Goal: Find specific page/section: Find specific page/section

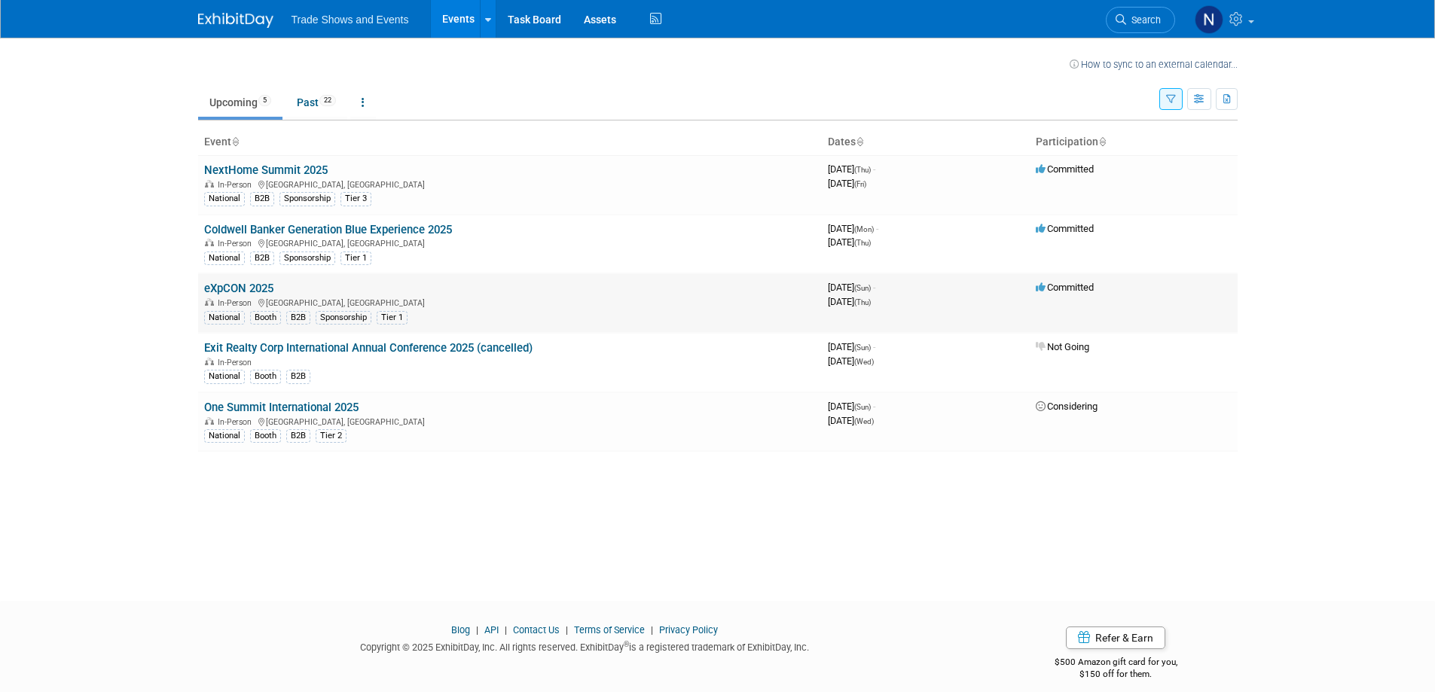
click at [233, 287] on link "eXpCON 2025" at bounding box center [238, 289] width 69 height 14
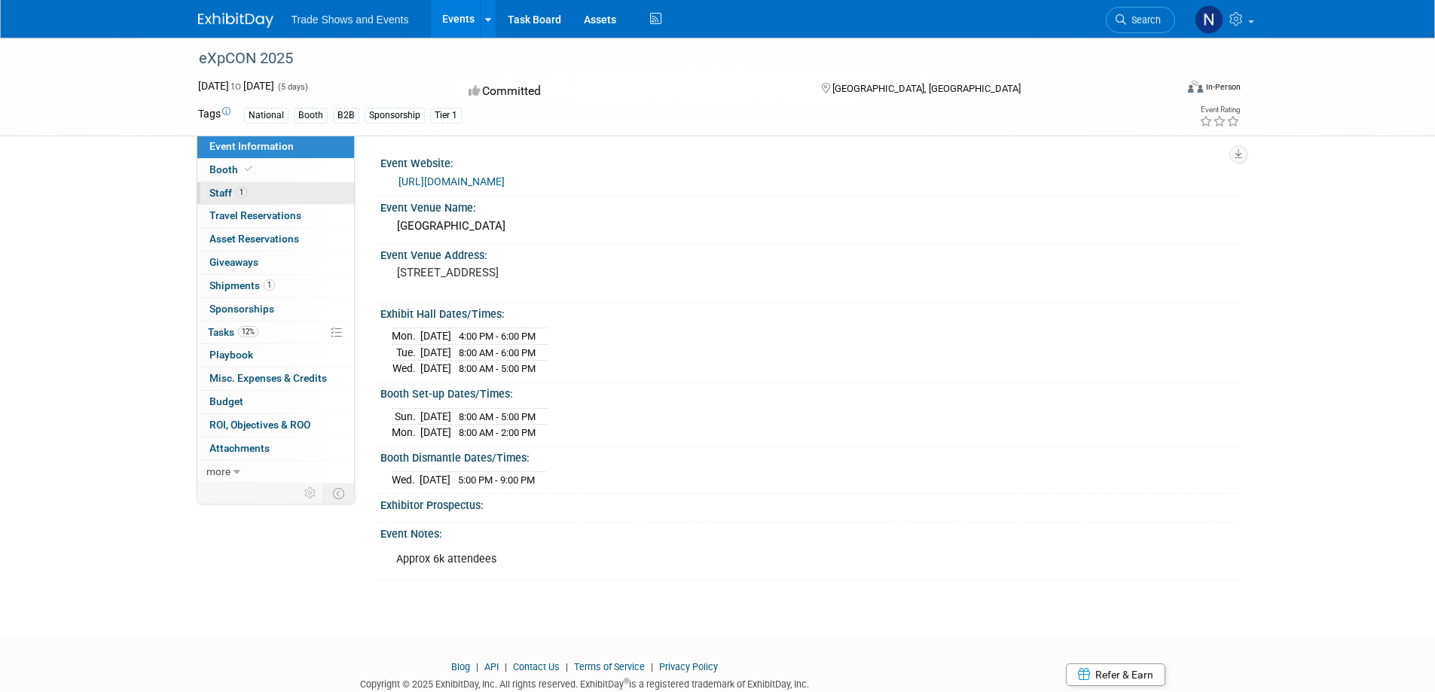
click at [212, 193] on span "Staff 1" at bounding box center [228, 193] width 38 height 12
